Goal: Transaction & Acquisition: Book appointment/travel/reservation

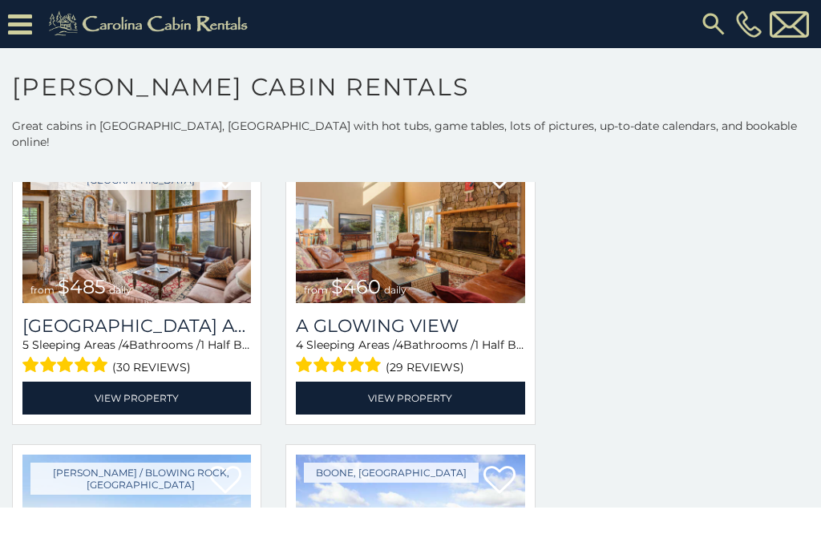
scroll to position [2031, 0]
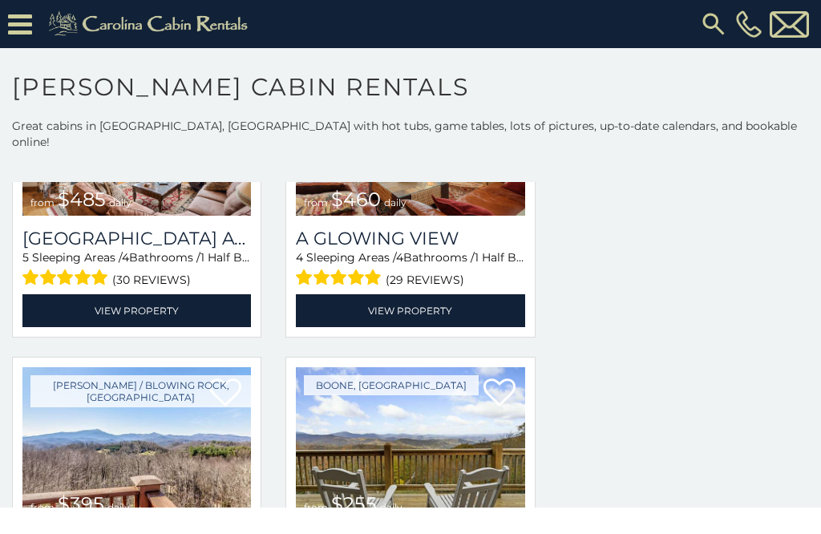
click at [430, 477] on img at bounding box center [410, 443] width 229 height 153
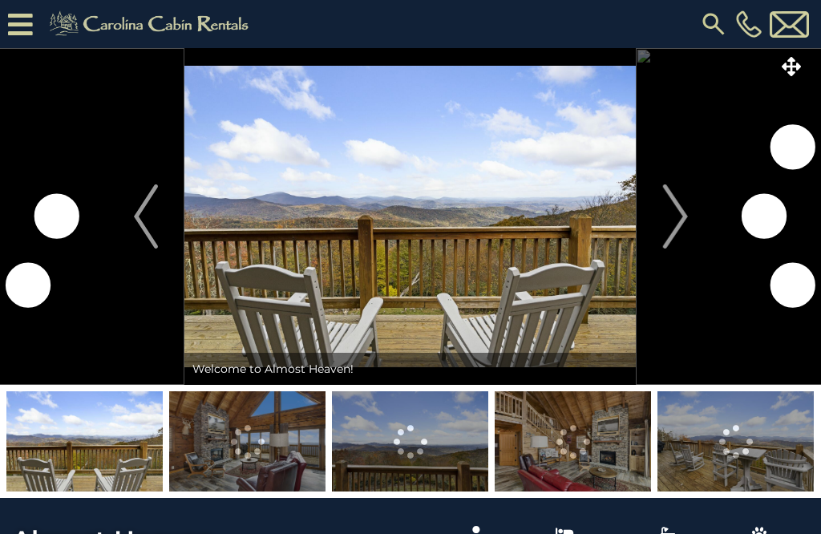
click at [682, 219] on img "Next" at bounding box center [675, 216] width 24 height 64
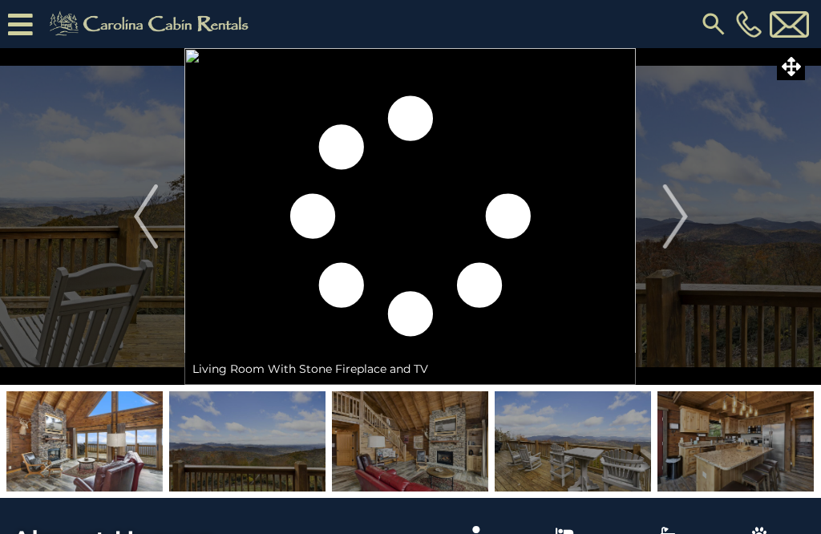
click at [694, 220] on button "Next" at bounding box center [676, 216] width 78 height 337
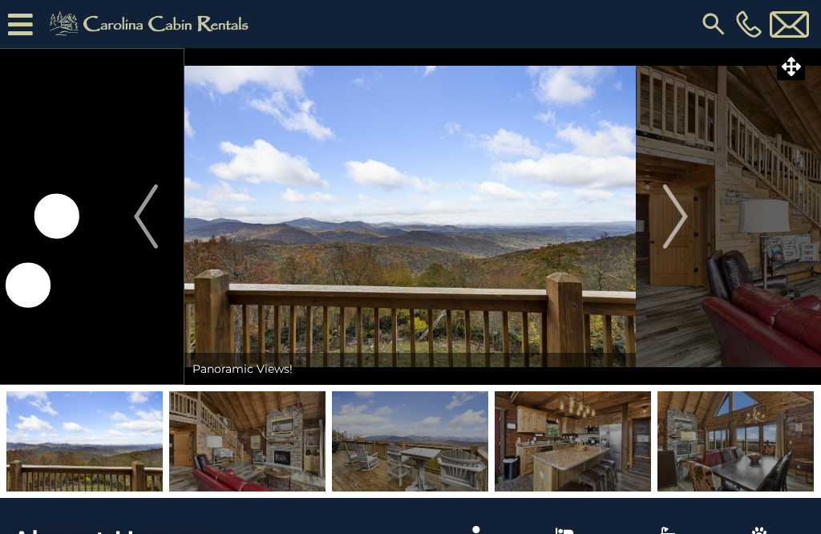
click at [681, 220] on img "Next" at bounding box center [675, 216] width 24 height 64
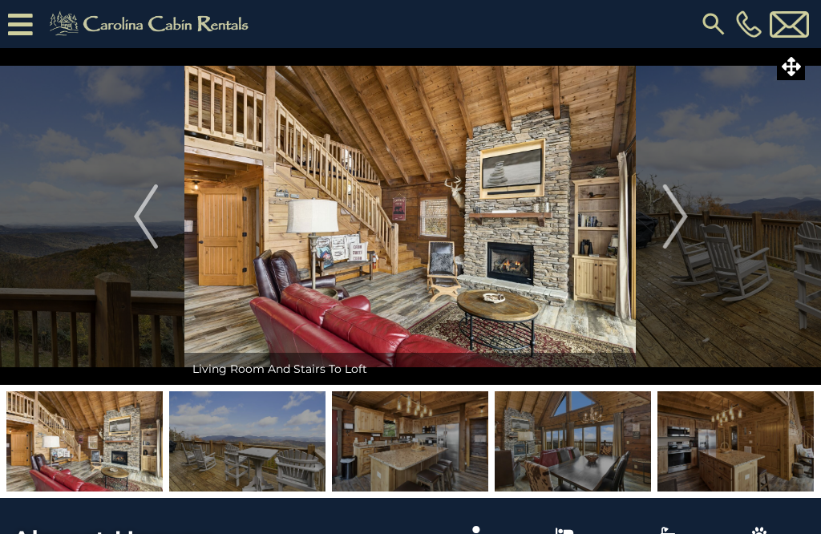
click at [677, 224] on img "Next" at bounding box center [675, 216] width 24 height 64
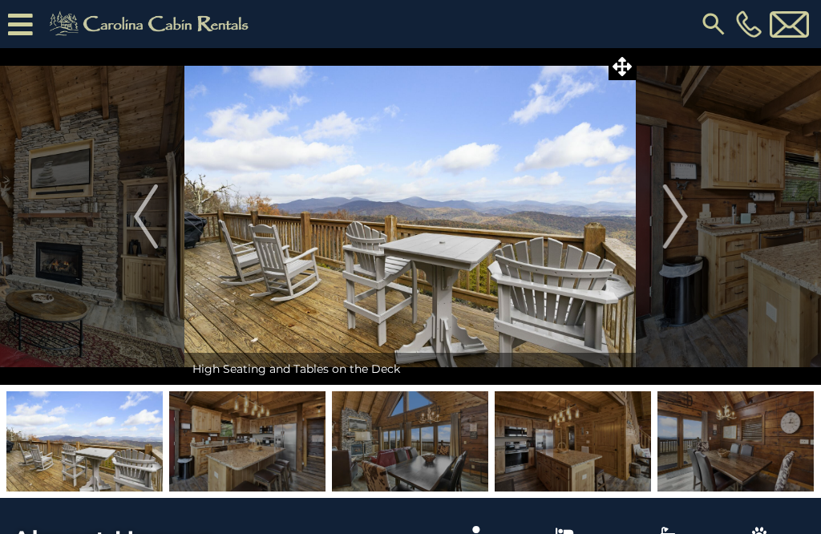
click at [682, 221] on img "Next" at bounding box center [675, 216] width 24 height 64
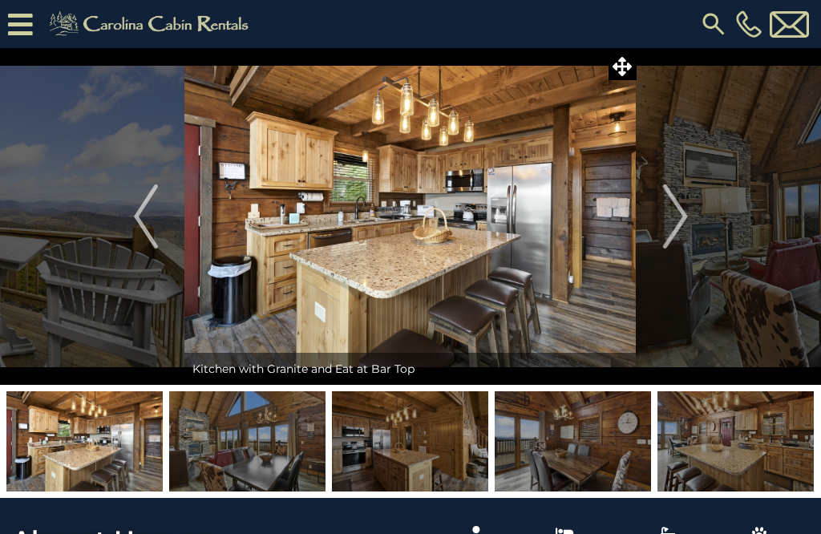
click at [679, 222] on img "Next" at bounding box center [675, 216] width 24 height 64
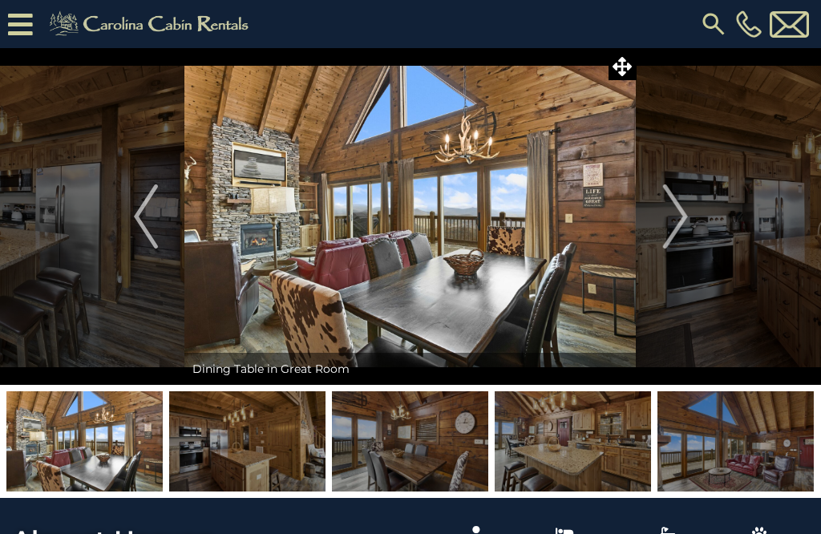
click at [681, 225] on img "Next" at bounding box center [675, 216] width 24 height 64
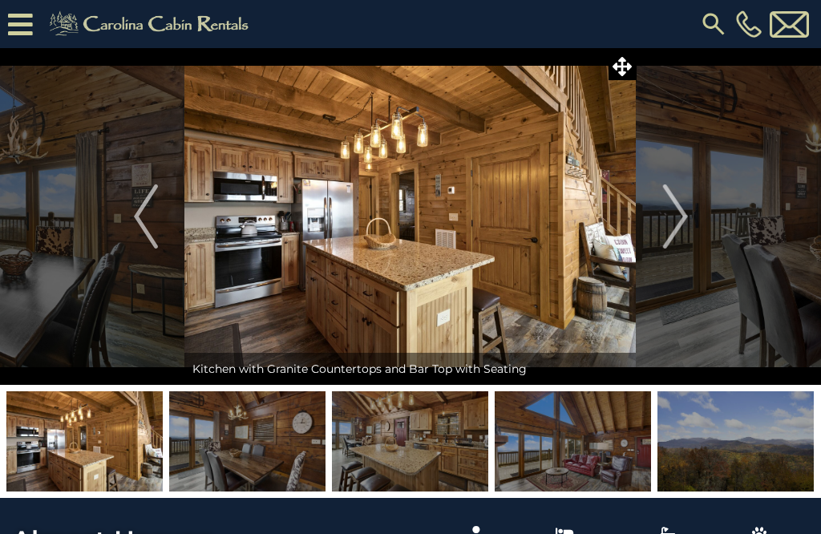
click at [679, 223] on img "Next" at bounding box center [675, 216] width 24 height 64
